Goal: Check status: Check status

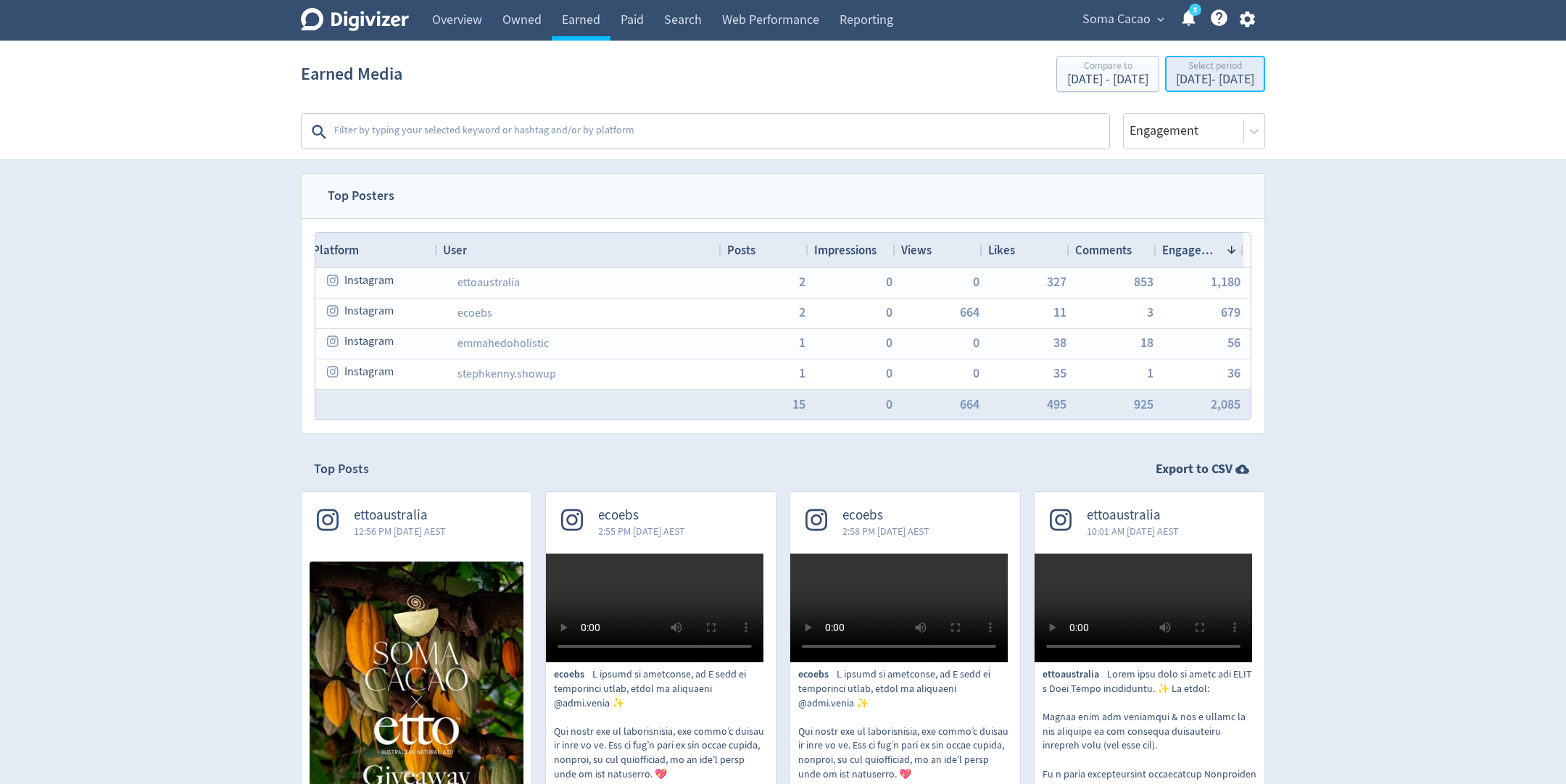
click at [1176, 72] on div "Select period" at bounding box center [1216, 67] width 78 height 13
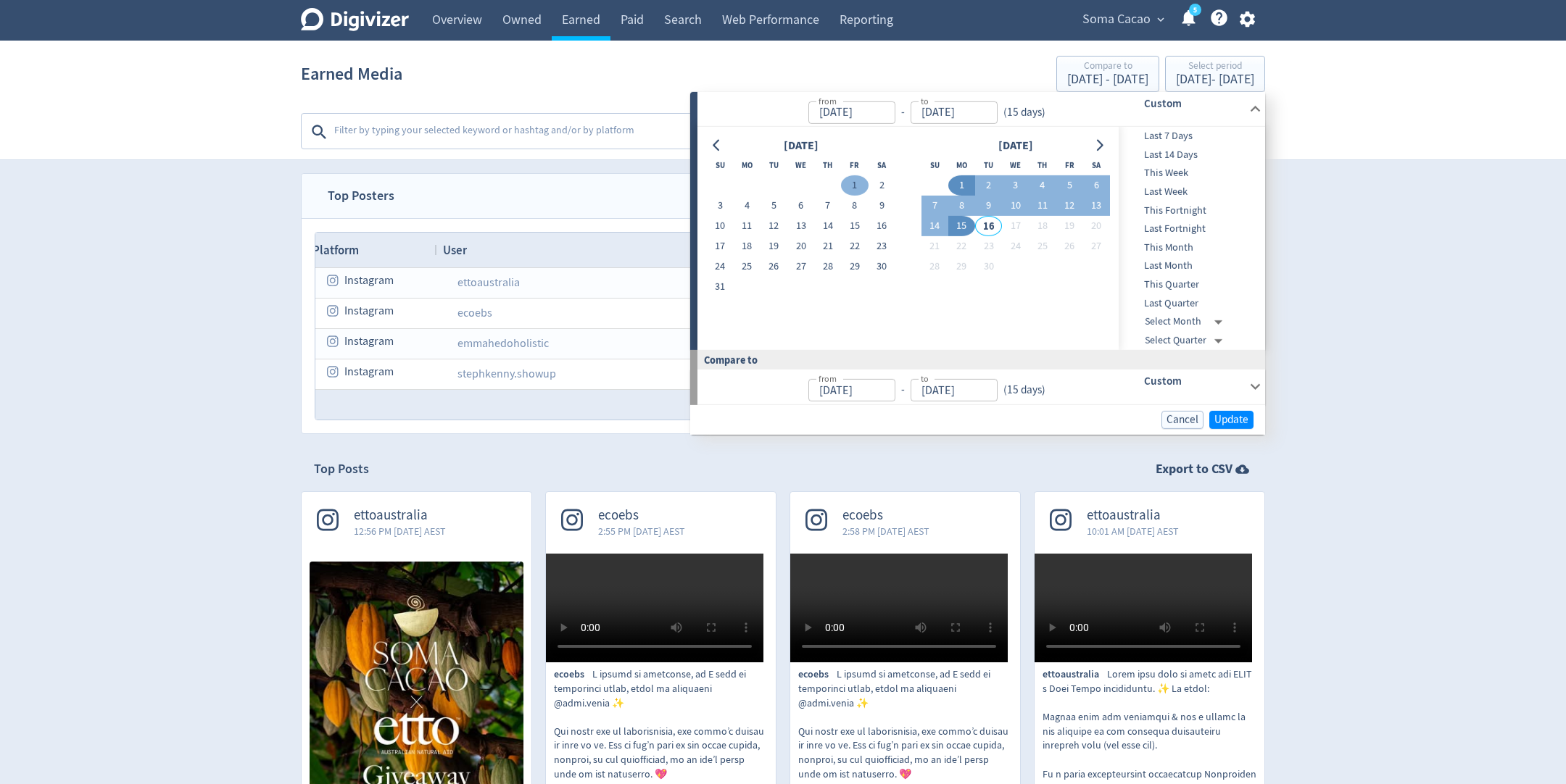
click at [858, 178] on button "1" at bounding box center [855, 185] width 27 height 20
type input "[DATE]"
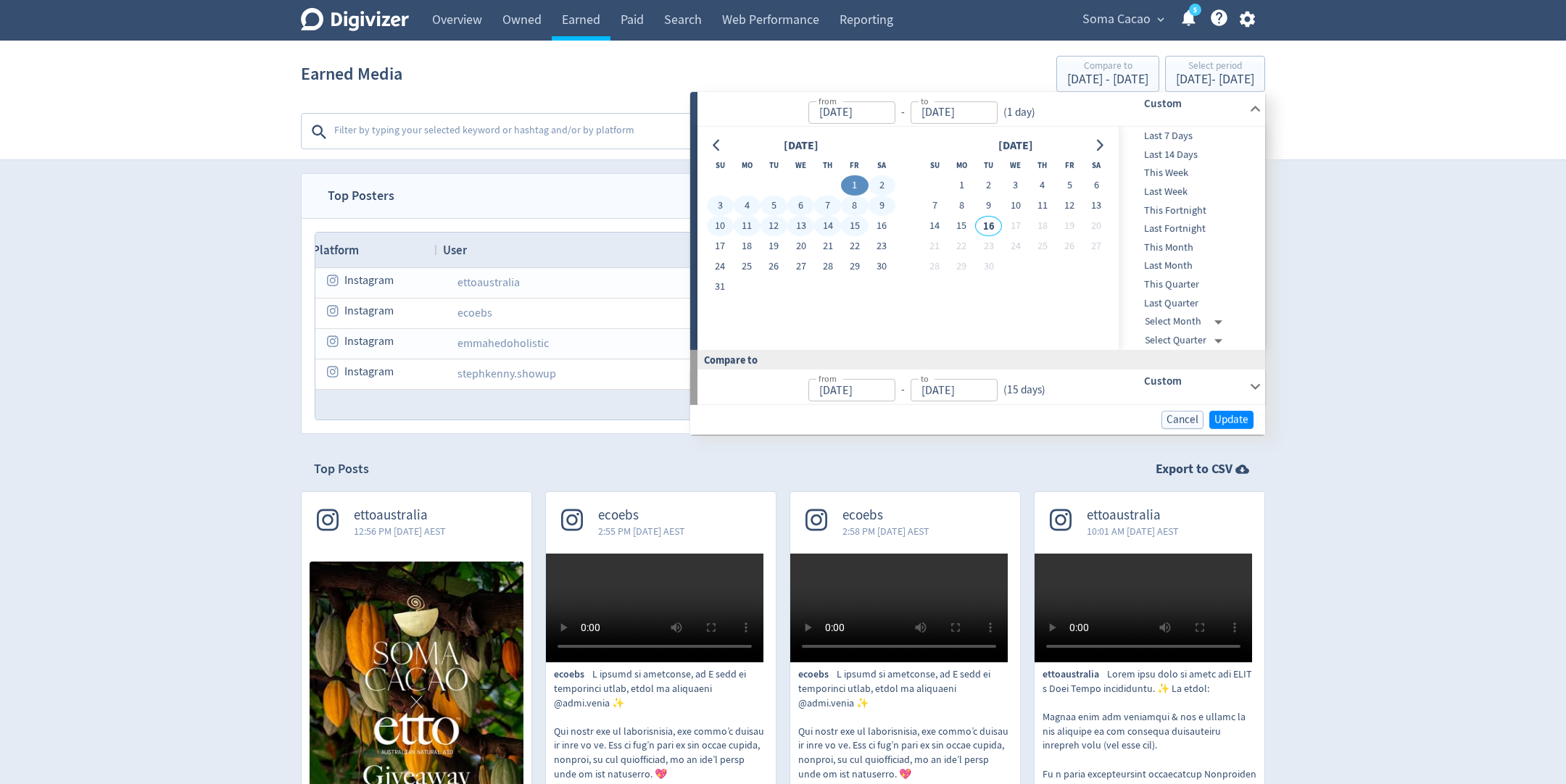
click at [853, 225] on button "15" at bounding box center [855, 225] width 27 height 20
type input "[DATE]"
click at [1250, 421] on button "Update" at bounding box center [1232, 419] width 44 height 18
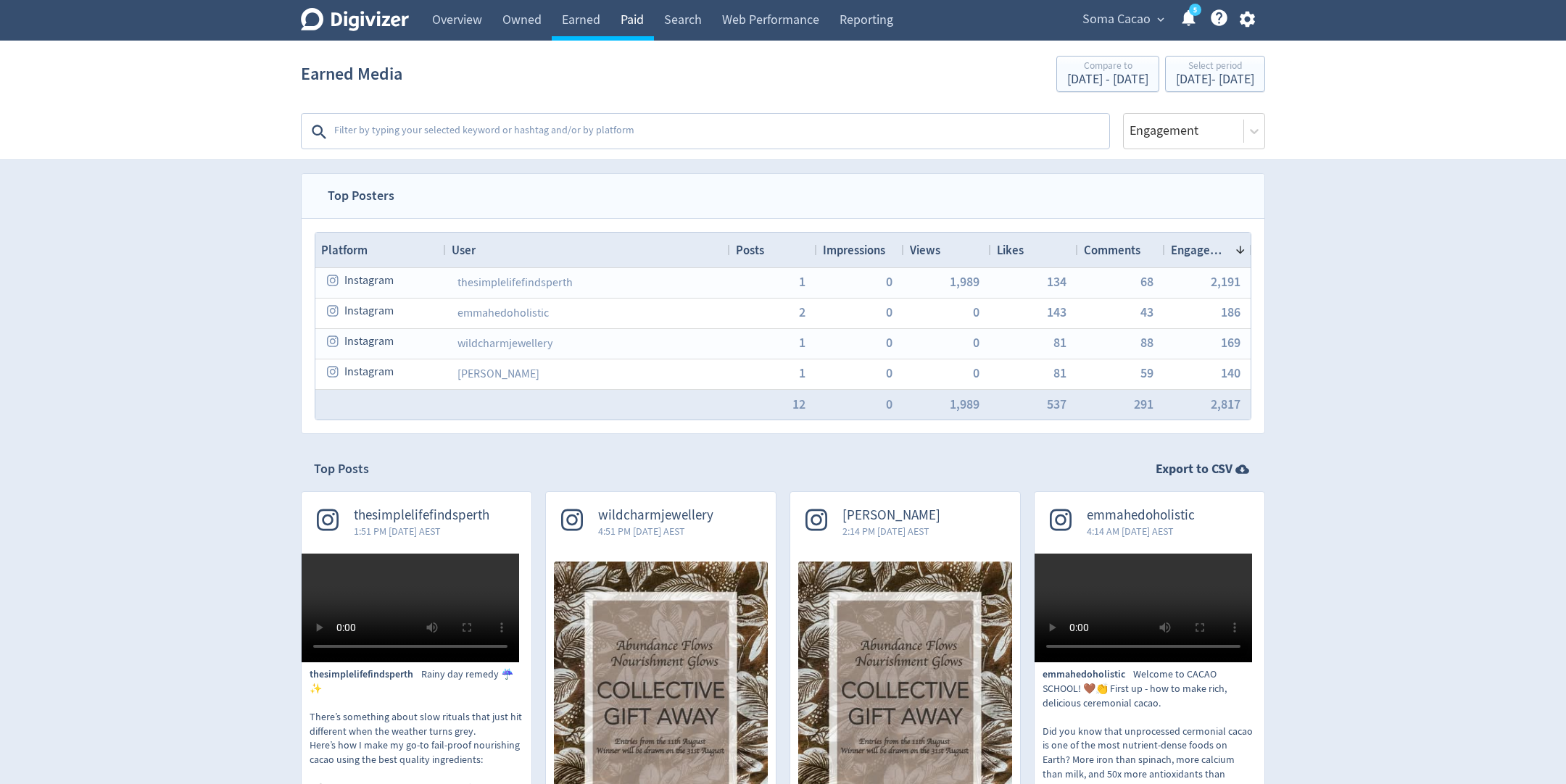
click at [633, 30] on link "Paid" at bounding box center [632, 20] width 44 height 41
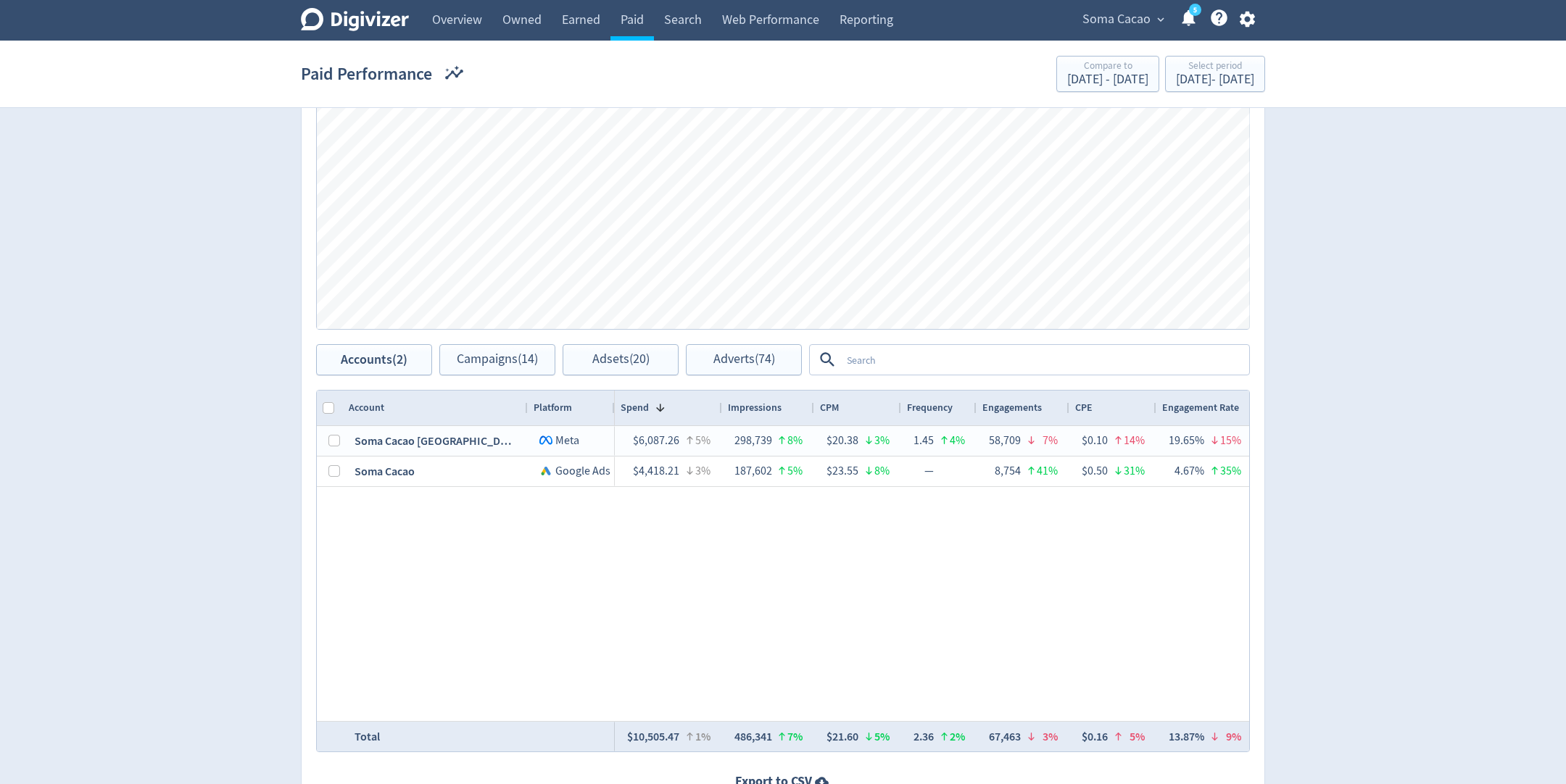
scroll to position [519, 0]
click at [863, 361] on textarea at bounding box center [1045, 358] width 407 height 27
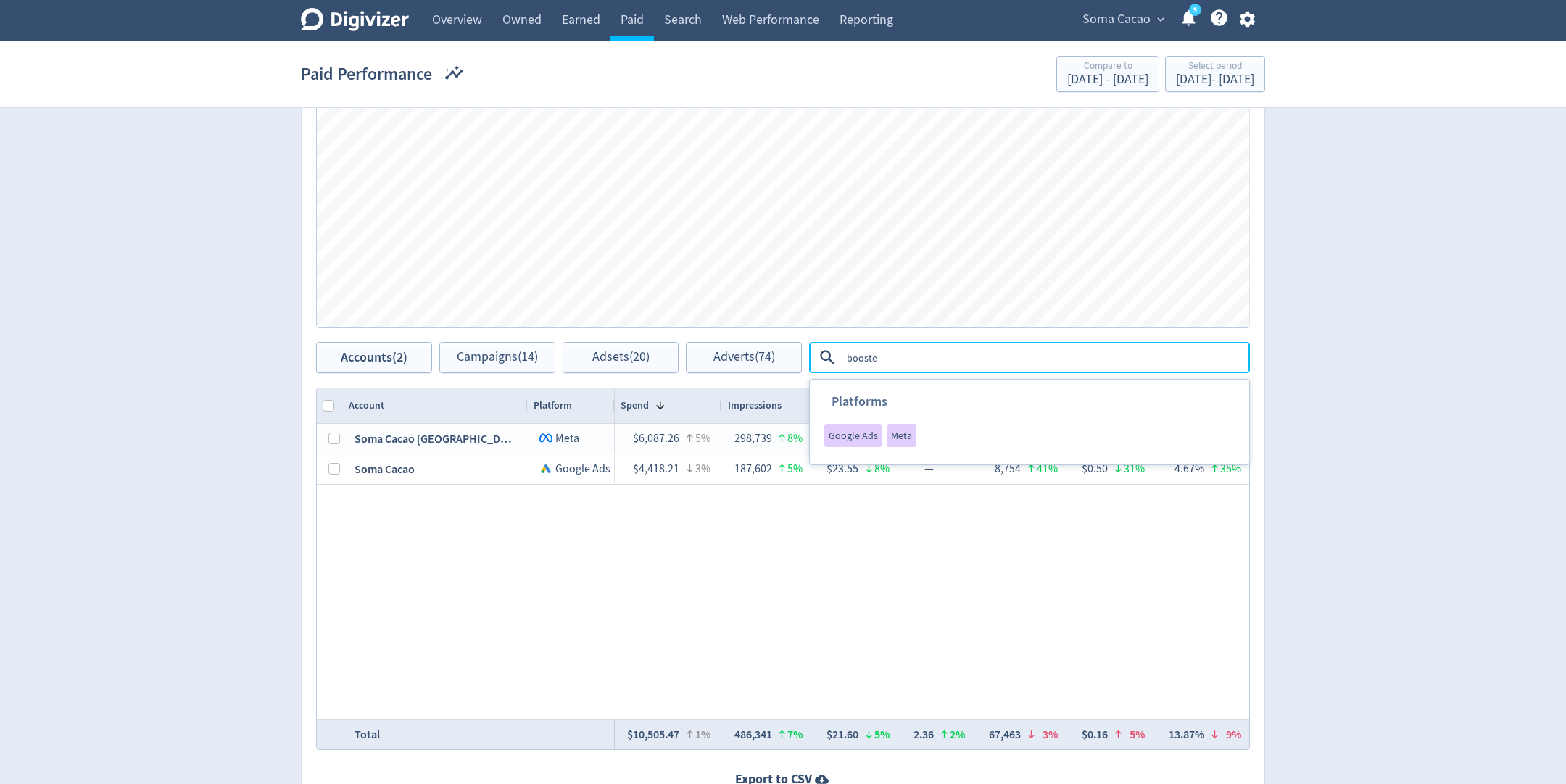
type textarea "boosted"
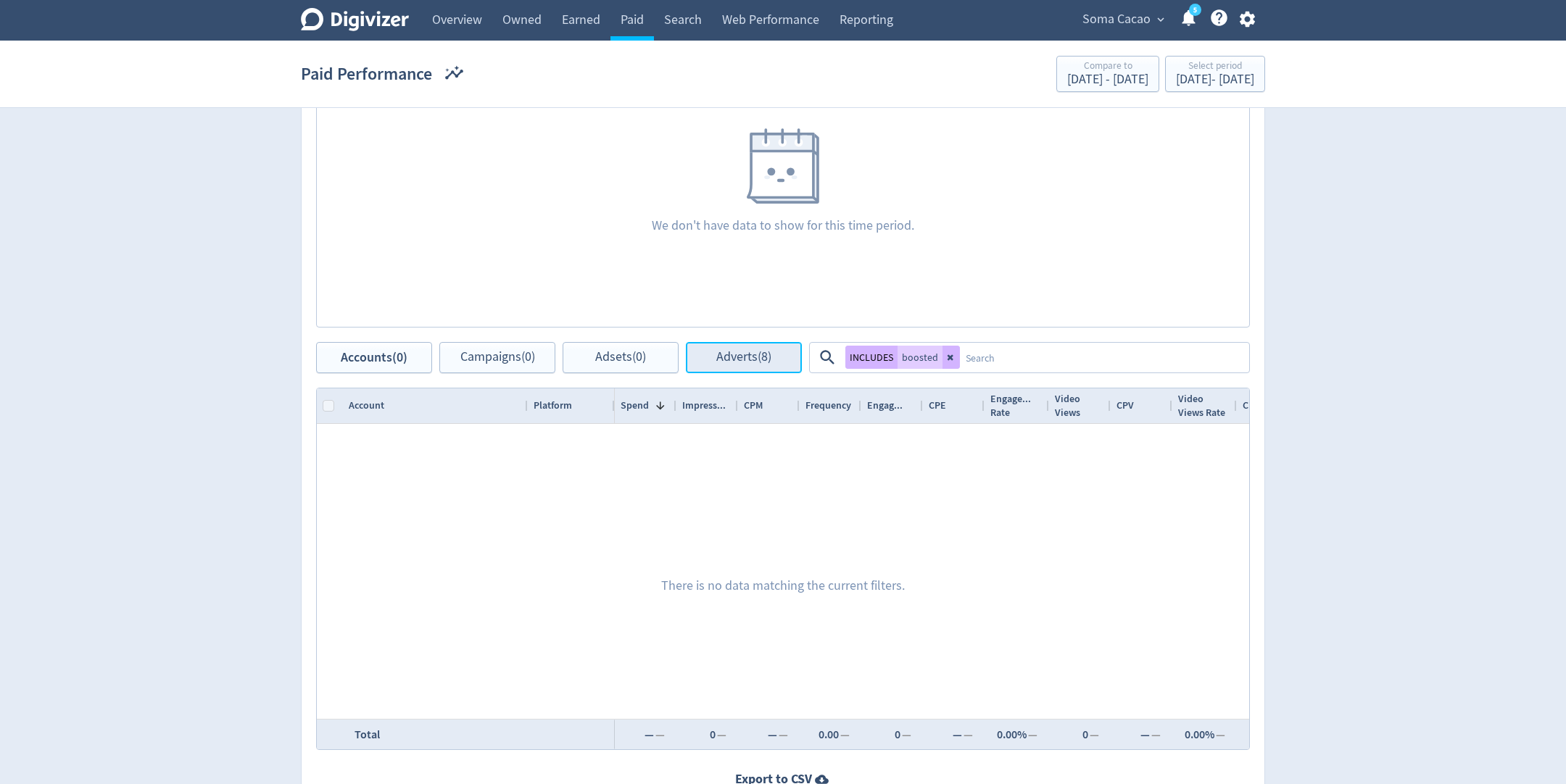
click at [726, 351] on span "Adverts (8)" at bounding box center [744, 358] width 55 height 14
